Goal: Task Accomplishment & Management: Manage account settings

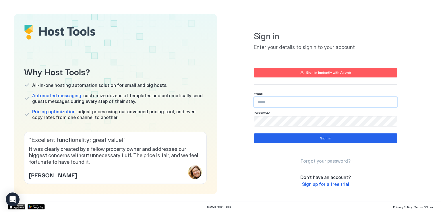
click at [284, 101] on input "Input Field" at bounding box center [325, 102] width 143 height 10
click at [284, 105] on input "Input Field" at bounding box center [325, 102] width 143 height 10
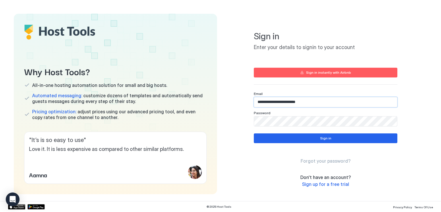
type input "**********"
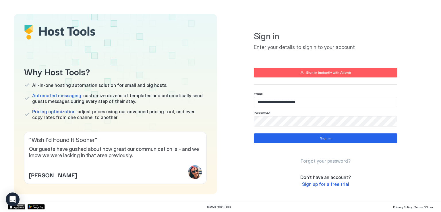
click at [254, 124] on div at bounding box center [326, 121] width 144 height 10
click at [302, 138] on button "Sign in" at bounding box center [326, 139] width 144 height 10
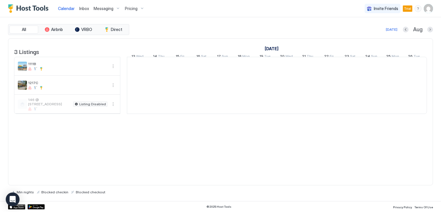
scroll to position [0, 319]
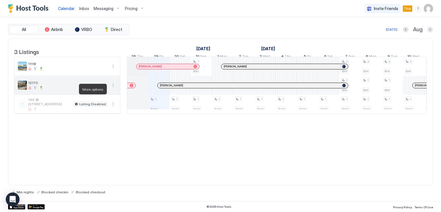
click at [111, 89] on button "More options" at bounding box center [113, 85] width 7 height 7
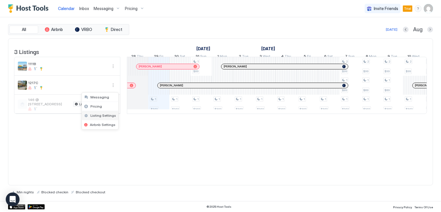
click at [103, 115] on span "Listing Settings" at bounding box center [104, 116] width 26 height 4
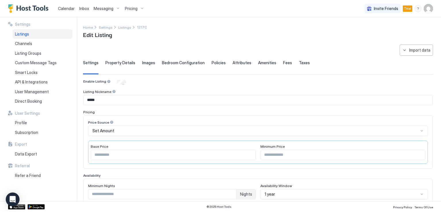
click at [121, 64] on span "Property Details" at bounding box center [120, 62] width 30 height 5
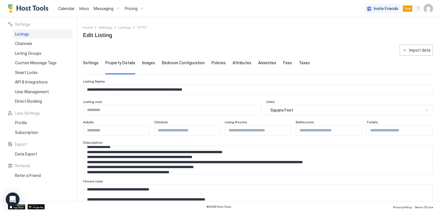
scroll to position [29, 0]
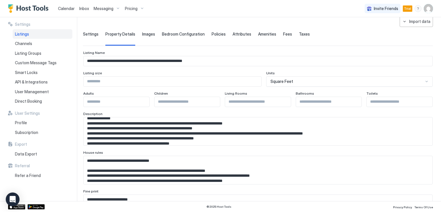
click at [123, 146] on textarea "**********" at bounding box center [256, 132] width 345 height 28
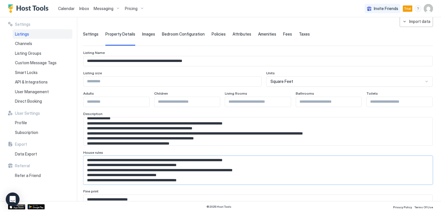
scroll to position [32, 0]
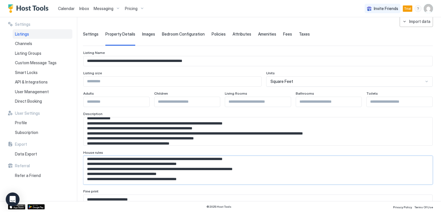
drag, startPoint x: 87, startPoint y: 160, endPoint x: 283, endPoint y: 178, distance: 196.5
click at [283, 146] on textarea "**********" at bounding box center [256, 132] width 345 height 28
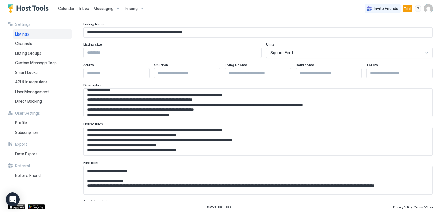
click at [116, 117] on textarea "Input Field" at bounding box center [256, 103] width 345 height 28
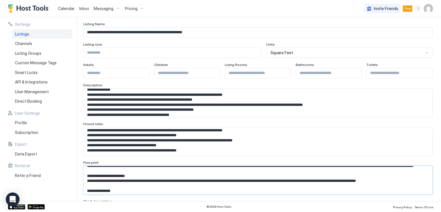
scroll to position [117, 0]
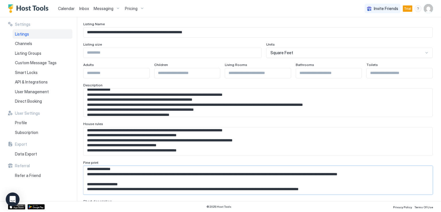
drag, startPoint x: 89, startPoint y: 170, endPoint x: 362, endPoint y: 196, distance: 274.7
click at [93, 117] on textarea "Input Field" at bounding box center [256, 103] width 345 height 28
click at [89, 117] on textarea "Input Field" at bounding box center [256, 103] width 345 height 28
click at [87, 117] on textarea "Input Field" at bounding box center [256, 103] width 345 height 28
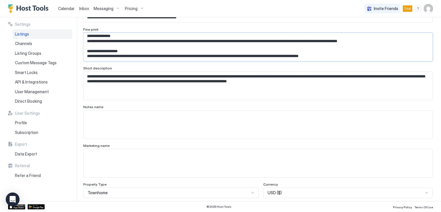
scroll to position [230, 0]
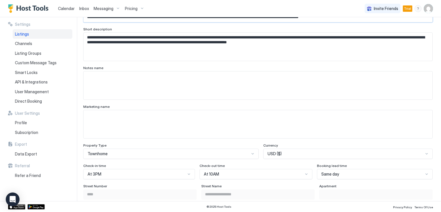
drag, startPoint x: 86, startPoint y: 169, endPoint x: 363, endPoint y: 118, distance: 281.8
click at [363, 118] on div "**********" at bounding box center [258, 166] width 350 height 635
paste textarea "**********"
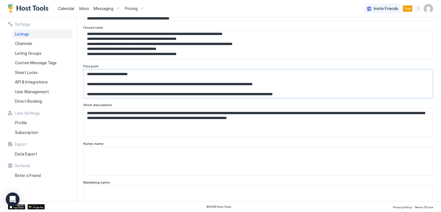
scroll to position [0, 0]
click at [101, 20] on textarea "Input Field" at bounding box center [256, 6] width 345 height 28
click at [91, 20] on textarea "Input Field" at bounding box center [256, 6] width 345 height 28
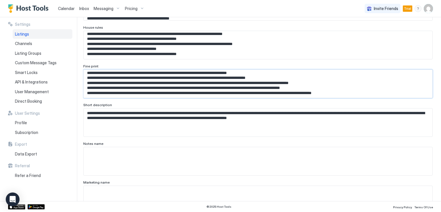
scroll to position [17, 0]
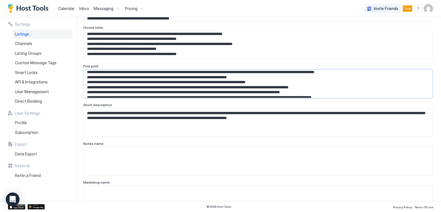
drag, startPoint x: 90, startPoint y: 76, endPoint x: 273, endPoint y: 76, distance: 183.0
click at [273, 20] on textarea "Input Field" at bounding box center [256, 6] width 345 height 28
click at [272, 20] on textarea "Input Field" at bounding box center [256, 6] width 345 height 28
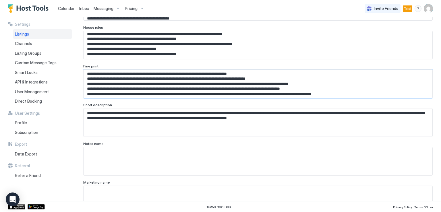
scroll to position [22, 0]
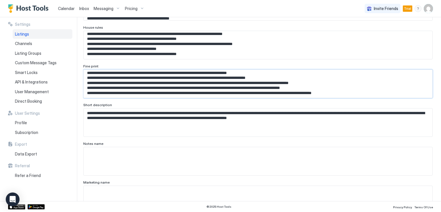
type textarea "**********"
